Goal: Information Seeking & Learning: Learn about a topic

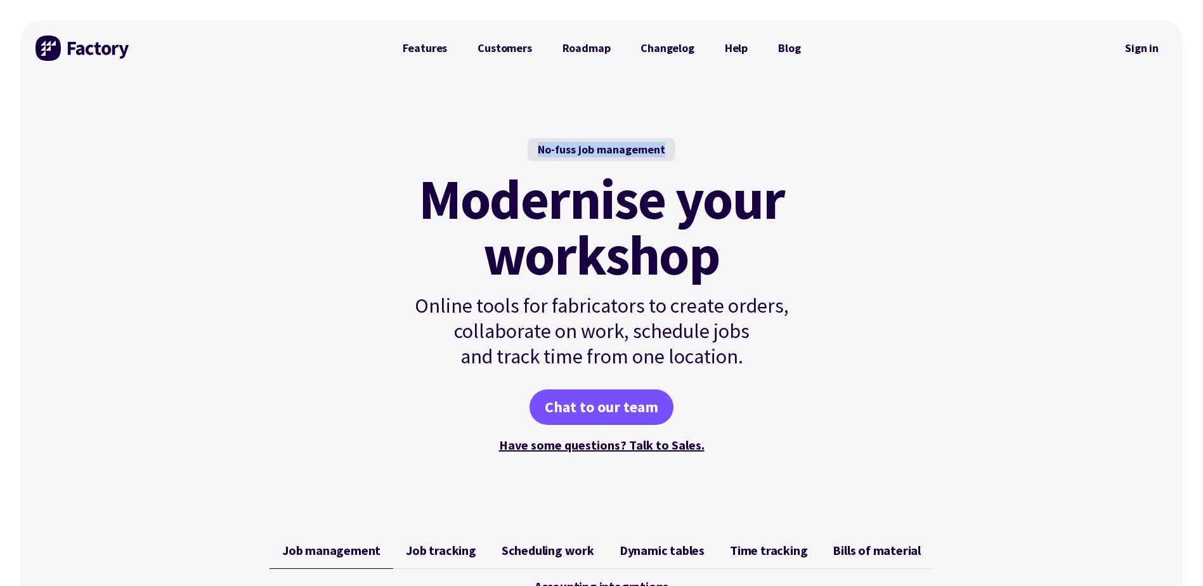
drag, startPoint x: 540, startPoint y: 152, endPoint x: 681, endPoint y: 153, distance: 140.2
click at [681, 153] on div "No-fuss job management Modernise your workshop Online tools for fabricators to …" at bounding box center [602, 296] width 429 height 317
click at [931, 247] on div "No-fuss job management Modernise your workshop Online tools for fabricators to …" at bounding box center [601, 296] width 1163 height 441
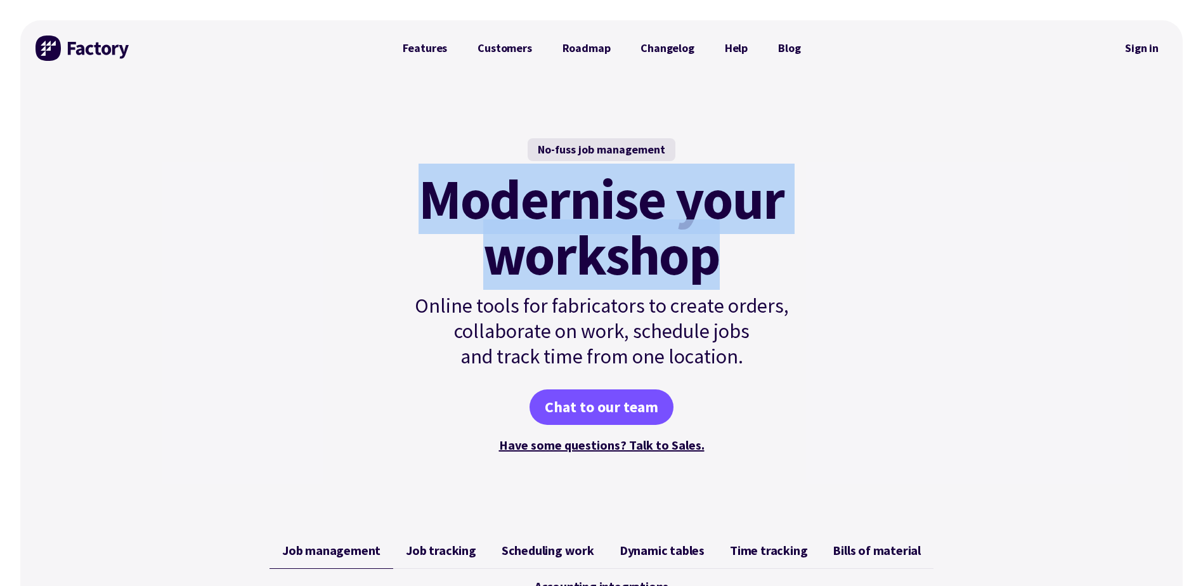
drag, startPoint x: 785, startPoint y: 208, endPoint x: 418, endPoint y: 180, distance: 368.3
click at [418, 180] on h1 "Modernise your workshop" at bounding box center [602, 227] width 429 height 112
click at [675, 238] on mark "Modernise your workshop" at bounding box center [602, 227] width 366 height 112
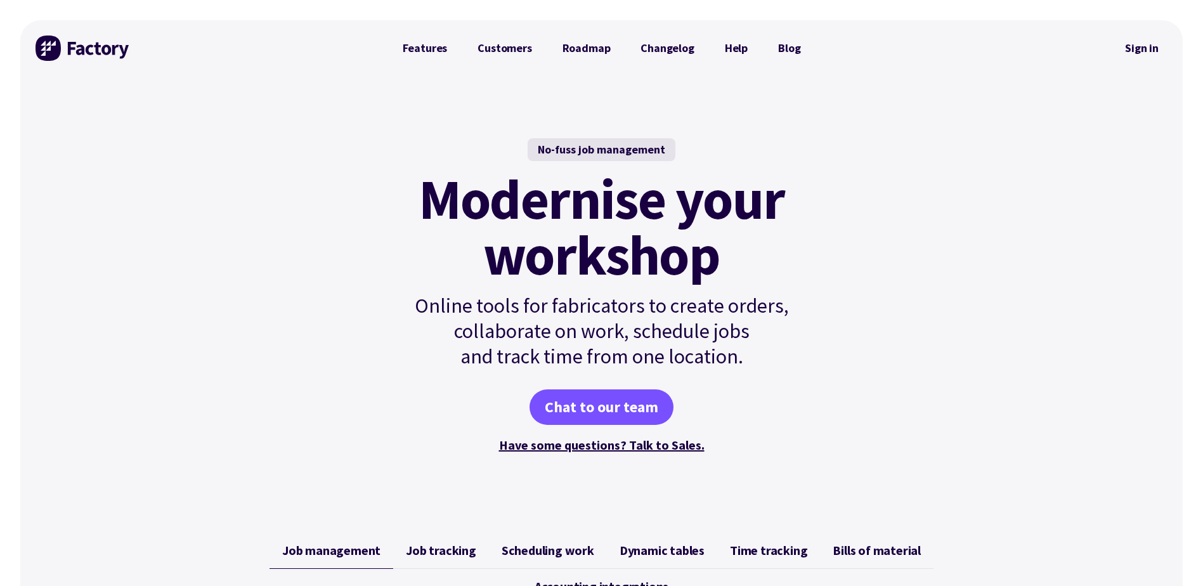
drag, startPoint x: 717, startPoint y: 256, endPoint x: 706, endPoint y: 233, distance: 25.3
click at [706, 233] on mark "Modernise your workshop" at bounding box center [602, 227] width 366 height 112
drag, startPoint x: 719, startPoint y: 256, endPoint x: 712, endPoint y: 254, distance: 7.4
click at [710, 250] on mark "Modernise your workshop" at bounding box center [602, 227] width 366 height 112
click at [719, 260] on mark "Modernise your workshop" at bounding box center [602, 227] width 366 height 112
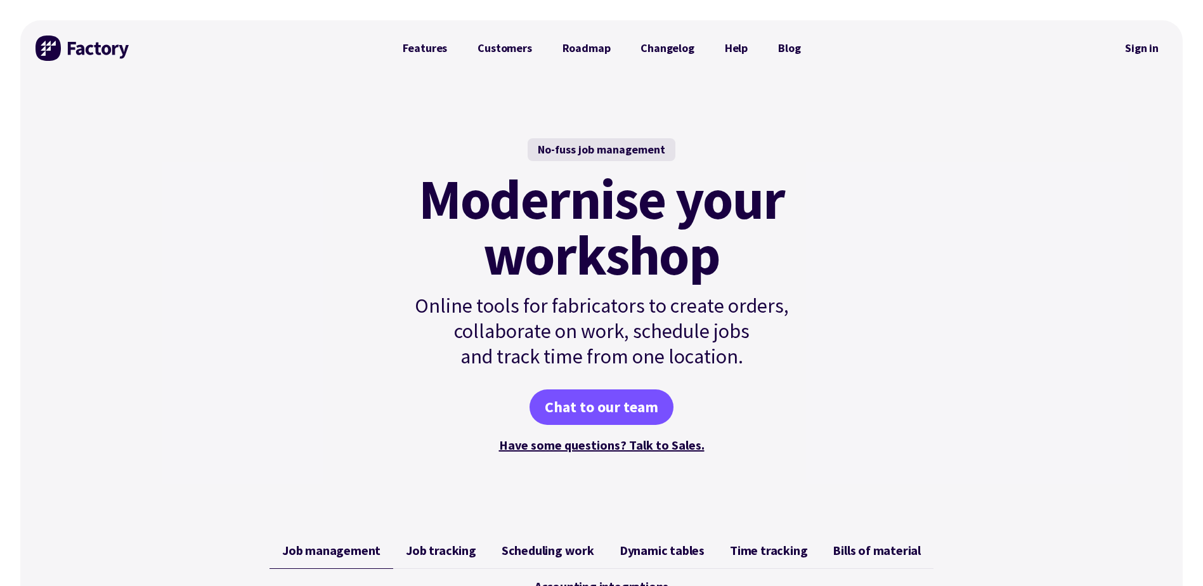
click at [723, 262] on mark "Modernise your workshop" at bounding box center [602, 227] width 366 height 112
drag, startPoint x: 719, startPoint y: 263, endPoint x: 731, endPoint y: 273, distance: 15.8
click at [784, 260] on mark "Modernise your workshop" at bounding box center [602, 227] width 366 height 112
drag, startPoint x: 421, startPoint y: 304, endPoint x: 409, endPoint y: 299, distance: 12.8
click at [409, 299] on p "Online tools for fabricators to create orders, collaborate on work, schedule jo…" at bounding box center [602, 331] width 429 height 76
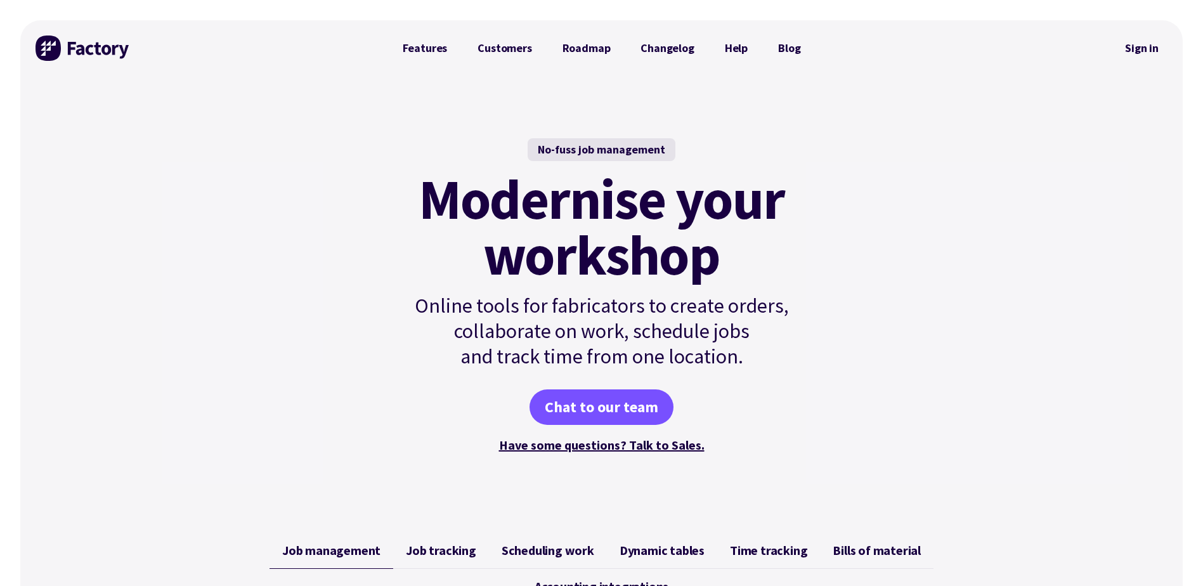
drag, startPoint x: 733, startPoint y: 361, endPoint x: 750, endPoint y: 353, distance: 18.7
click at [750, 353] on p "Online tools for fabricators to create orders, collaborate on work, schedule jo…" at bounding box center [602, 331] width 429 height 76
